Goal: Task Accomplishment & Management: Manage account settings

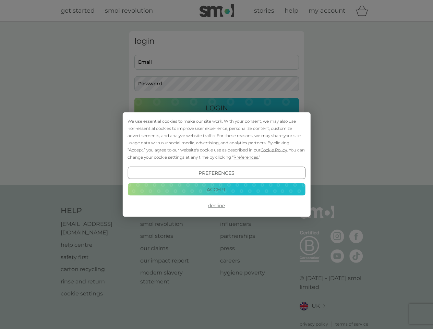
click at [274, 150] on span "Cookie Policy" at bounding box center [274, 149] width 26 height 5
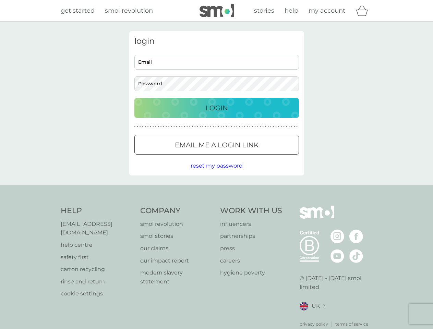
click at [245, 157] on div "login Email Password Login ● ● ● ● ● ● ● ● ● ● ● ● ● ● ● ● ● ● ● ● ● ● ● ● ● ● …" at bounding box center [216, 103] width 175 height 144
click at [216, 173] on div "login Email Password Login ● ● ● ● ● ● ● ● ● ● ● ● ● ● ● ● ● ● ● ● ● ● ● ● ● ● …" at bounding box center [216, 103] width 175 height 144
click at [216, 206] on div "Help [EMAIL_ADDRESS][DOMAIN_NAME] help centre safety first carton recycling rin…" at bounding box center [217, 267] width 312 height 122
click at [216, 189] on div "Help [EMAIL_ADDRESS][DOMAIN_NAME] help centre safety first carton recycling rin…" at bounding box center [216, 266] width 433 height 163
